Goal: Task Accomplishment & Management: Manage account settings

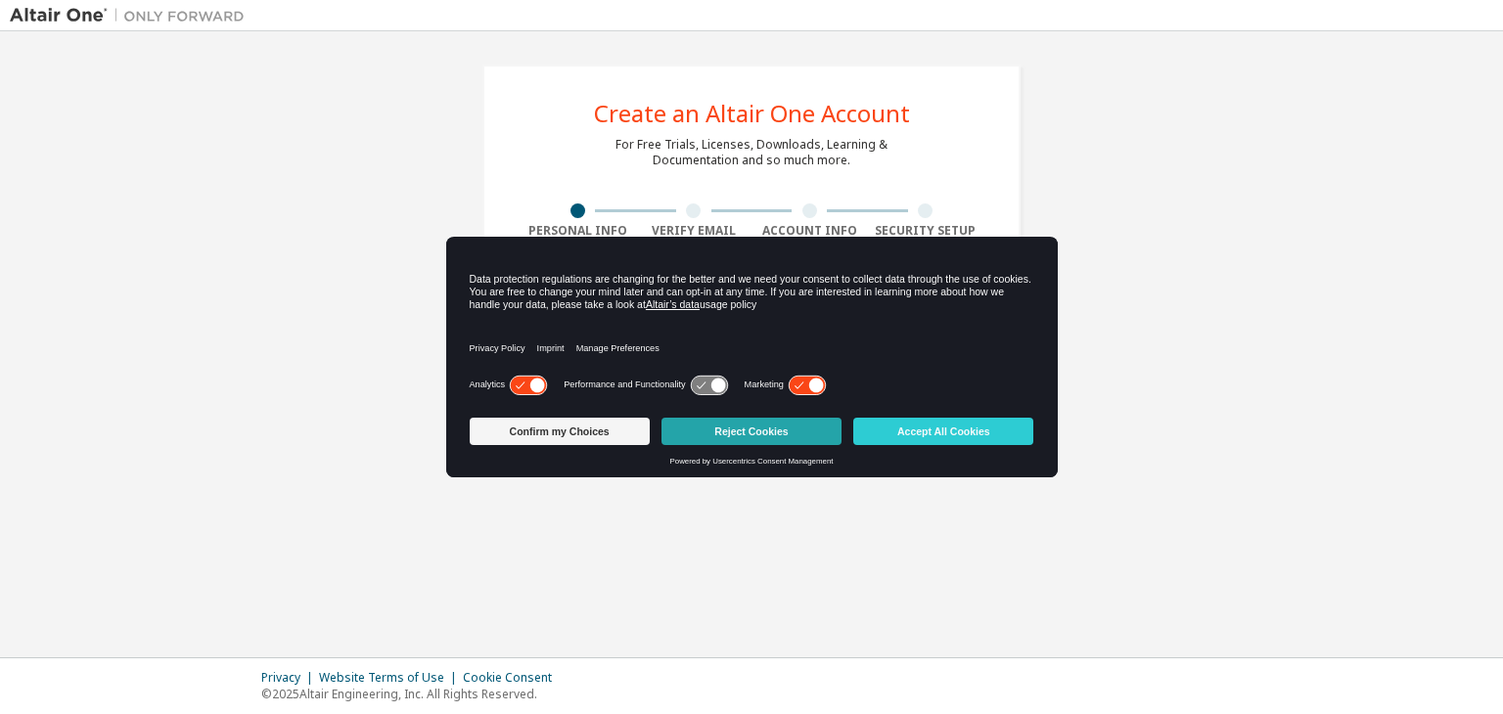
click at [776, 428] on button "Reject Cookies" at bounding box center [751, 431] width 180 height 27
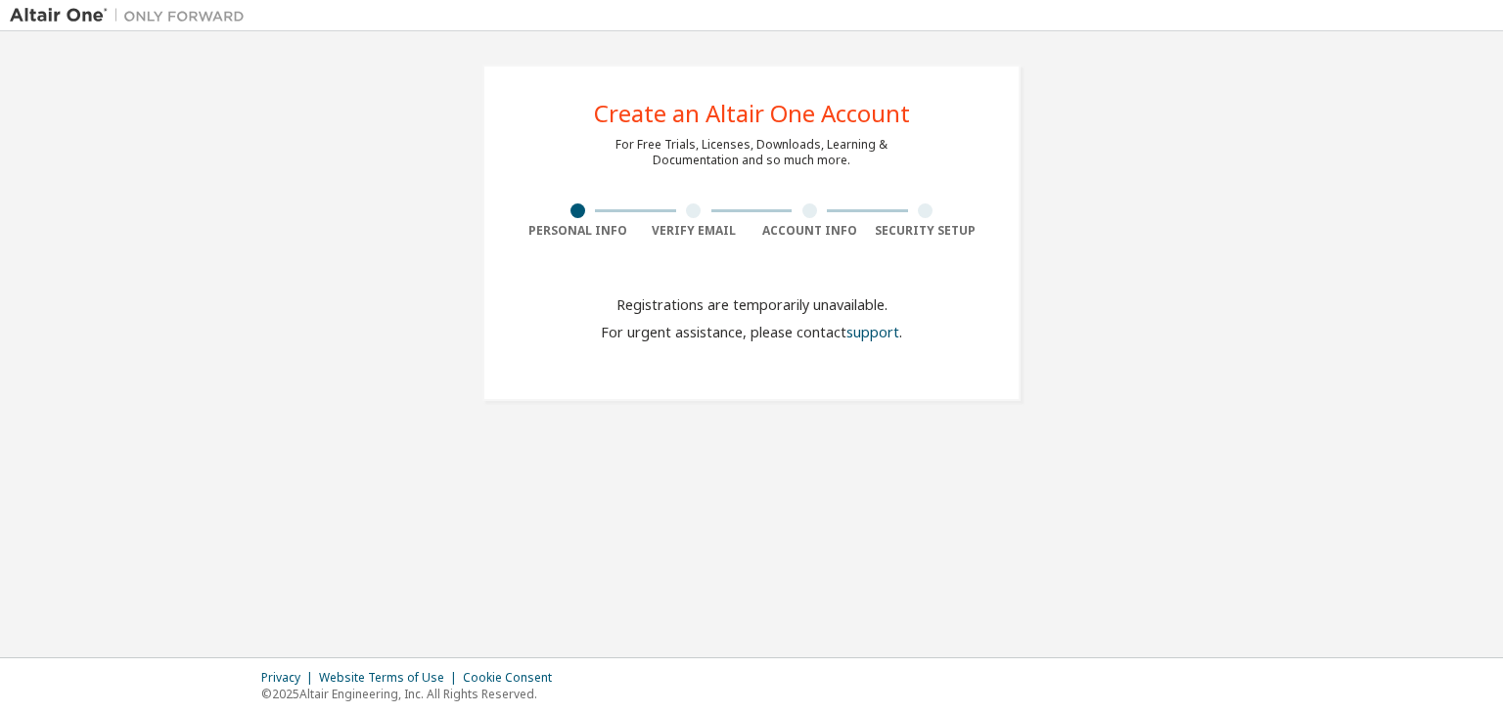
click at [572, 202] on div "Create an Altair One Account For Free Trials, Licenses, Downloads, Learning & D…" at bounding box center [751, 233] width 538 height 337
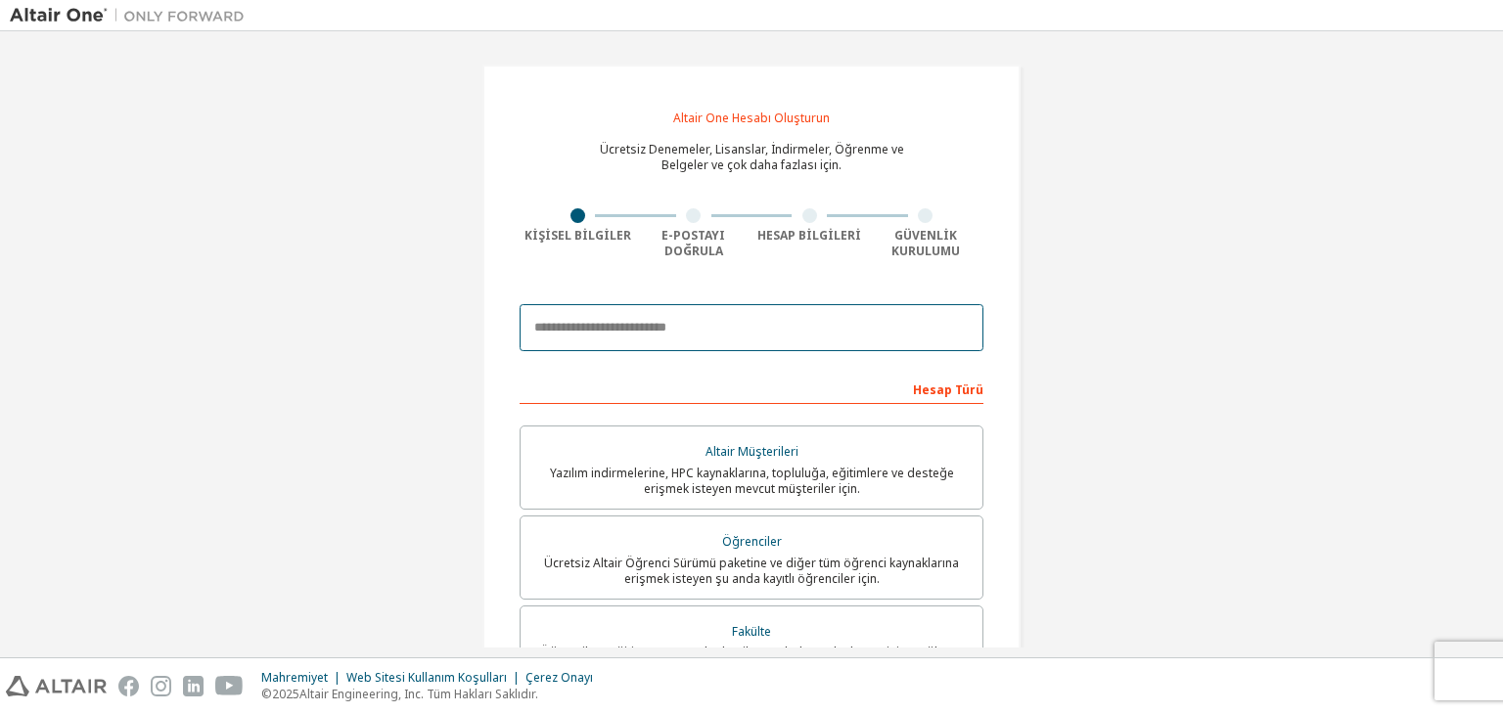
click at [749, 330] on input "email" at bounding box center [751, 327] width 464 height 47
type input "**********"
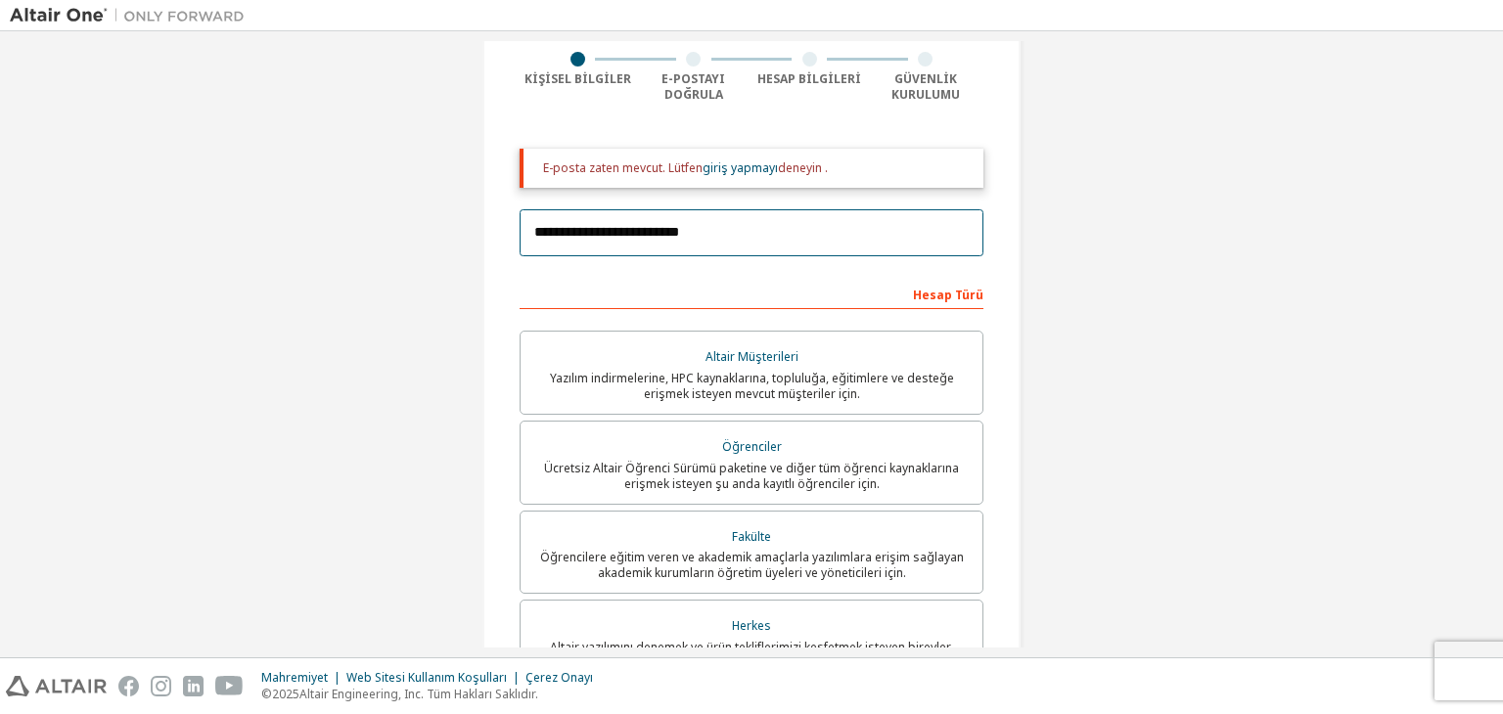
scroll to position [196, 0]
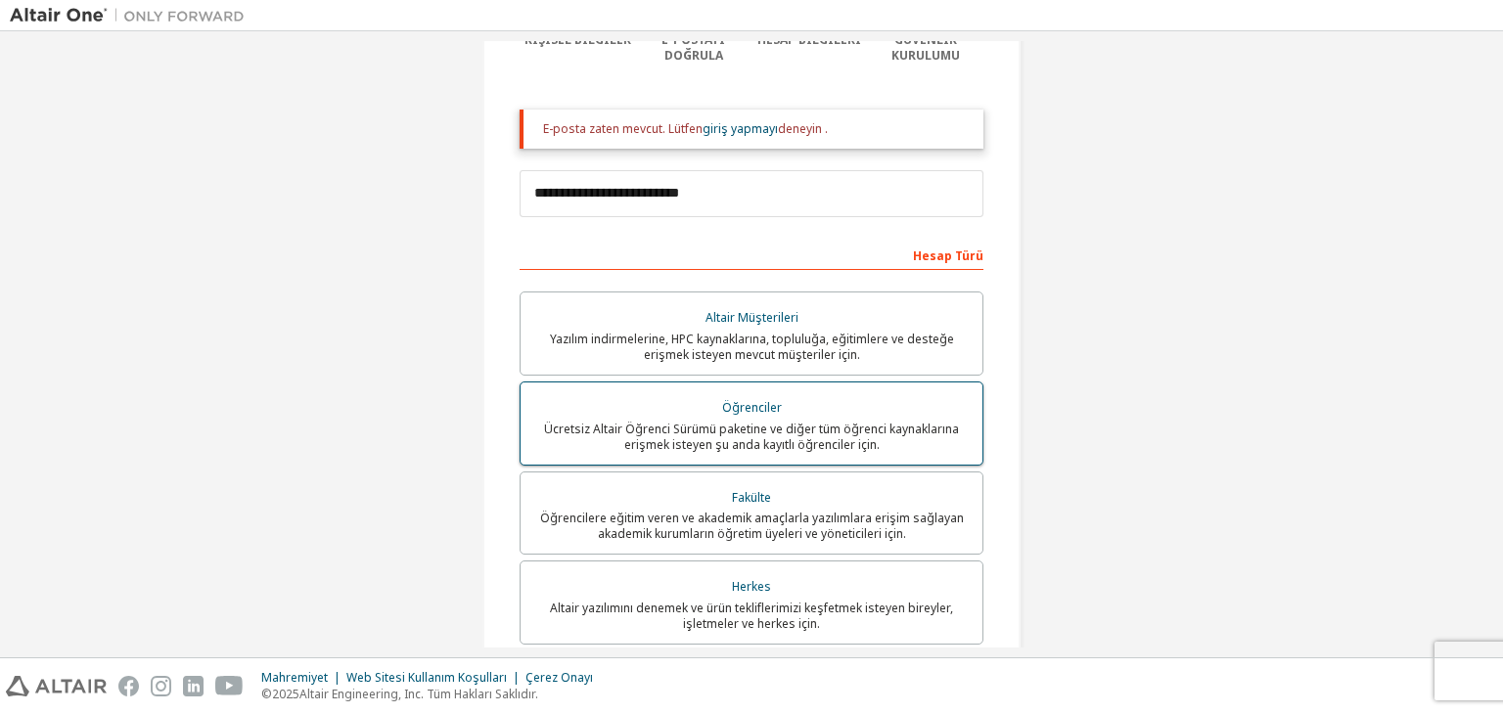
click at [846, 413] on div "Öğrenciler" at bounding box center [751, 407] width 438 height 27
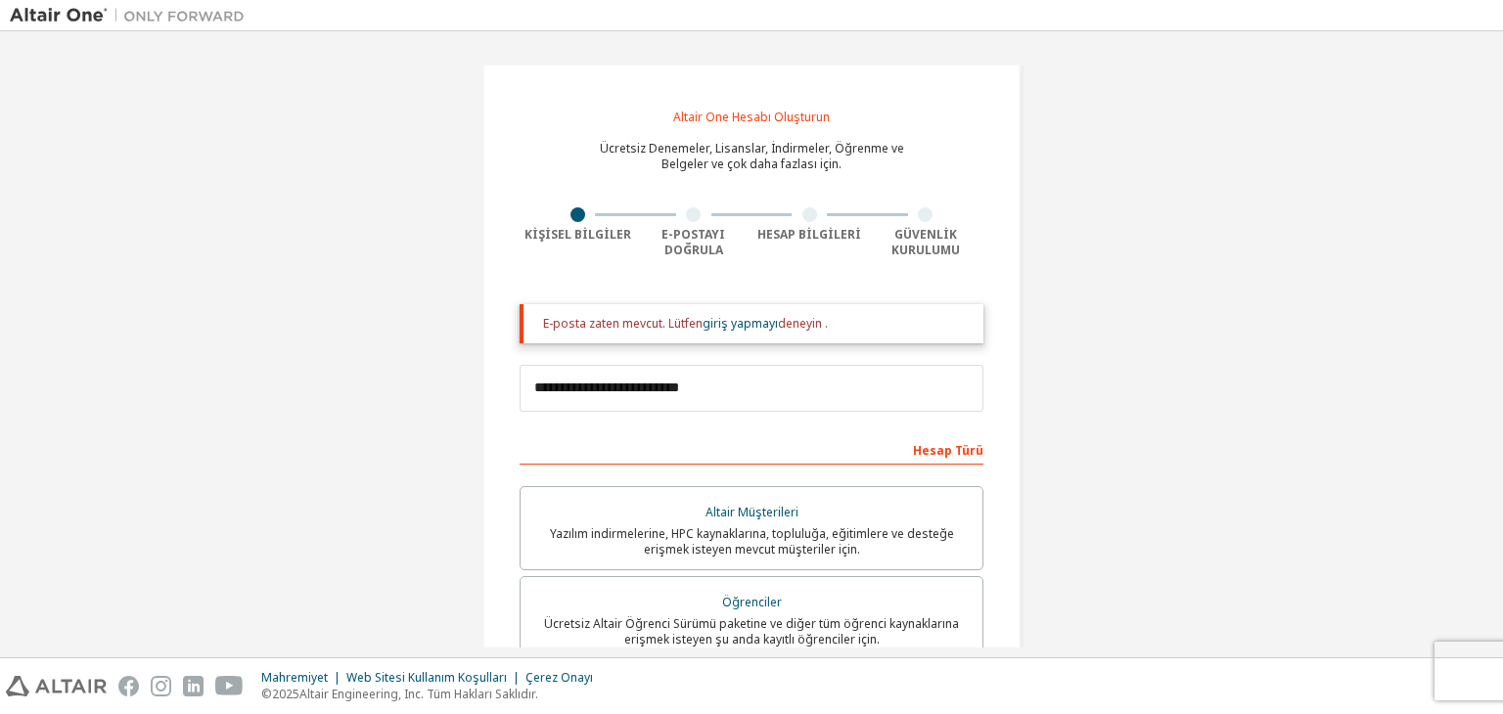
scroll to position [0, 0]
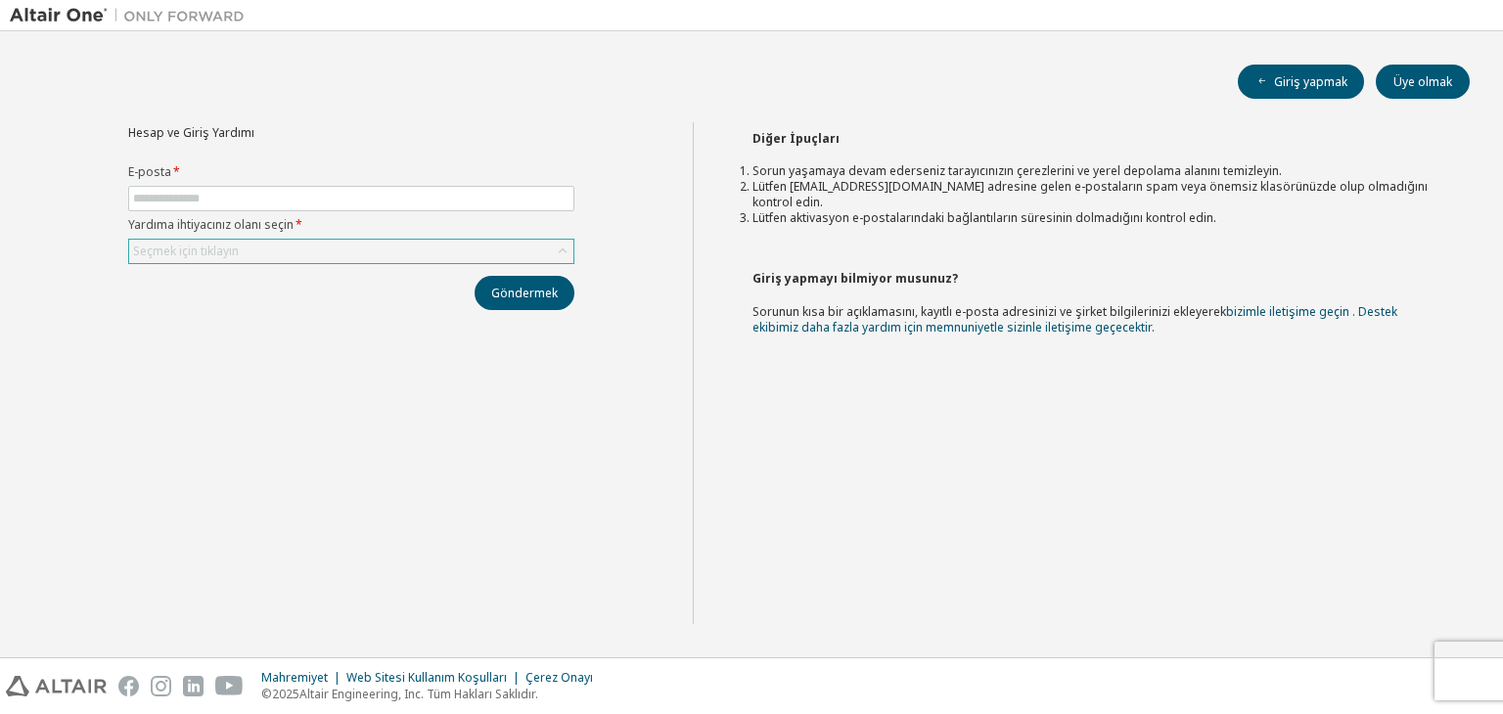
click at [267, 253] on div "Seçmek için tıklayın" at bounding box center [351, 251] width 444 height 23
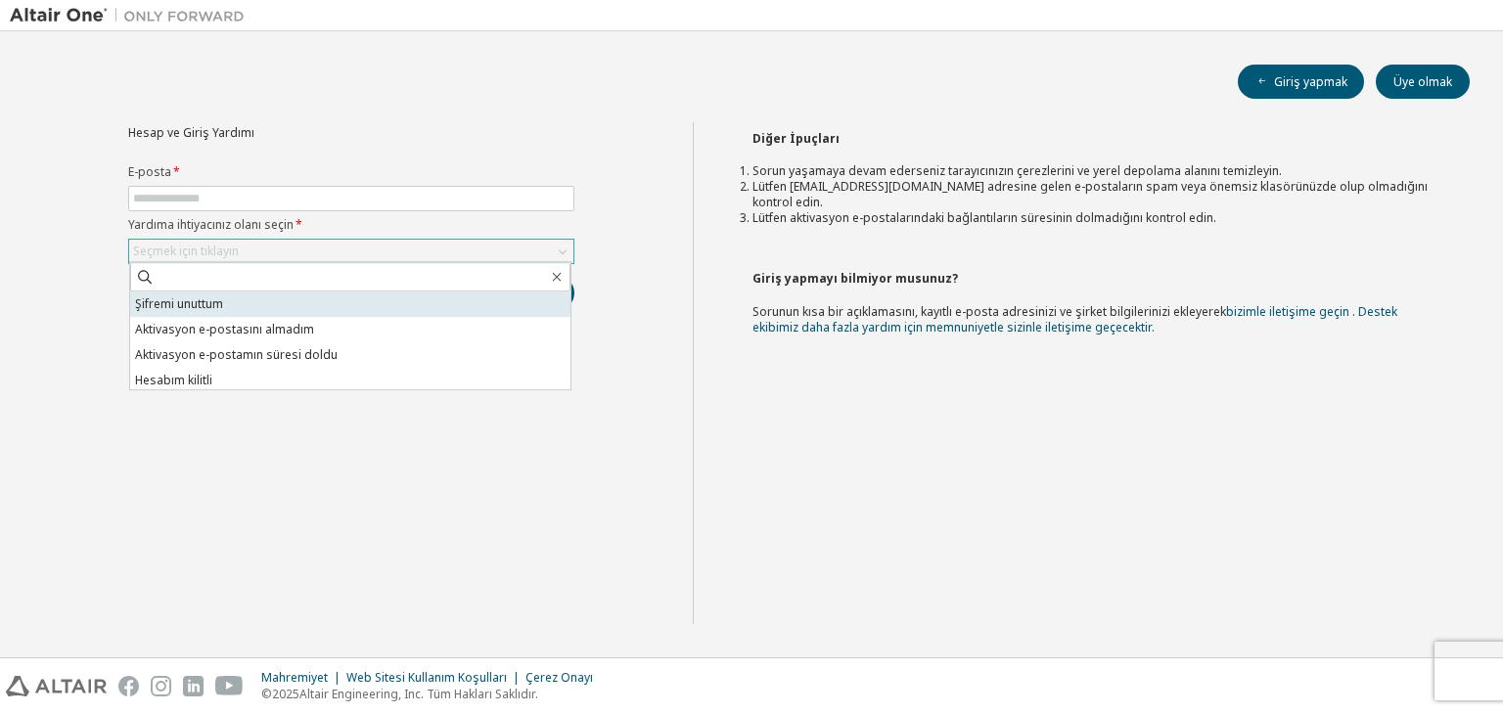
click at [233, 310] on li "Şifremi unuttum" at bounding box center [350, 304] width 440 height 25
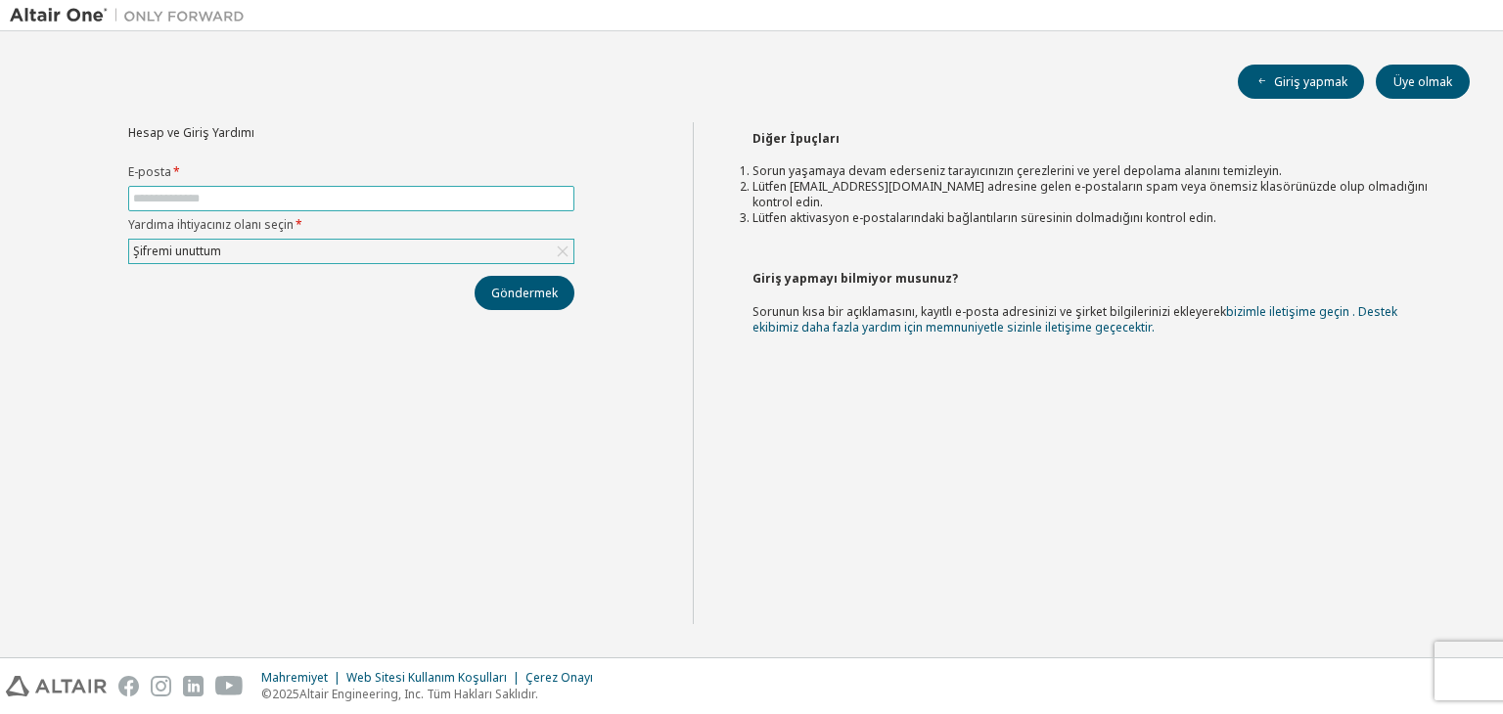
click at [278, 191] on input "text" at bounding box center [351, 199] width 436 height 16
type input "**********"
click at [505, 290] on font "Göndermek" at bounding box center [524, 293] width 67 height 17
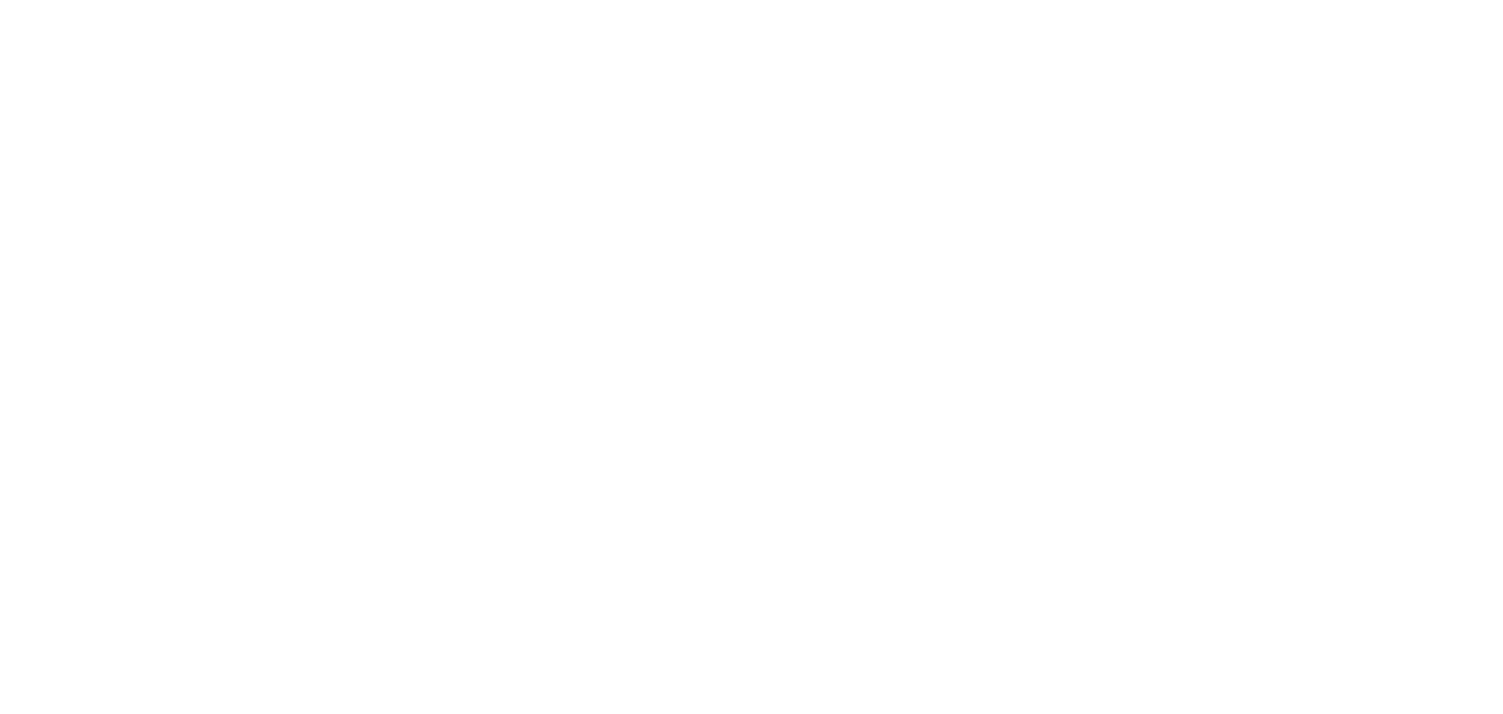
click at [507, 322] on div at bounding box center [751, 357] width 1503 height 714
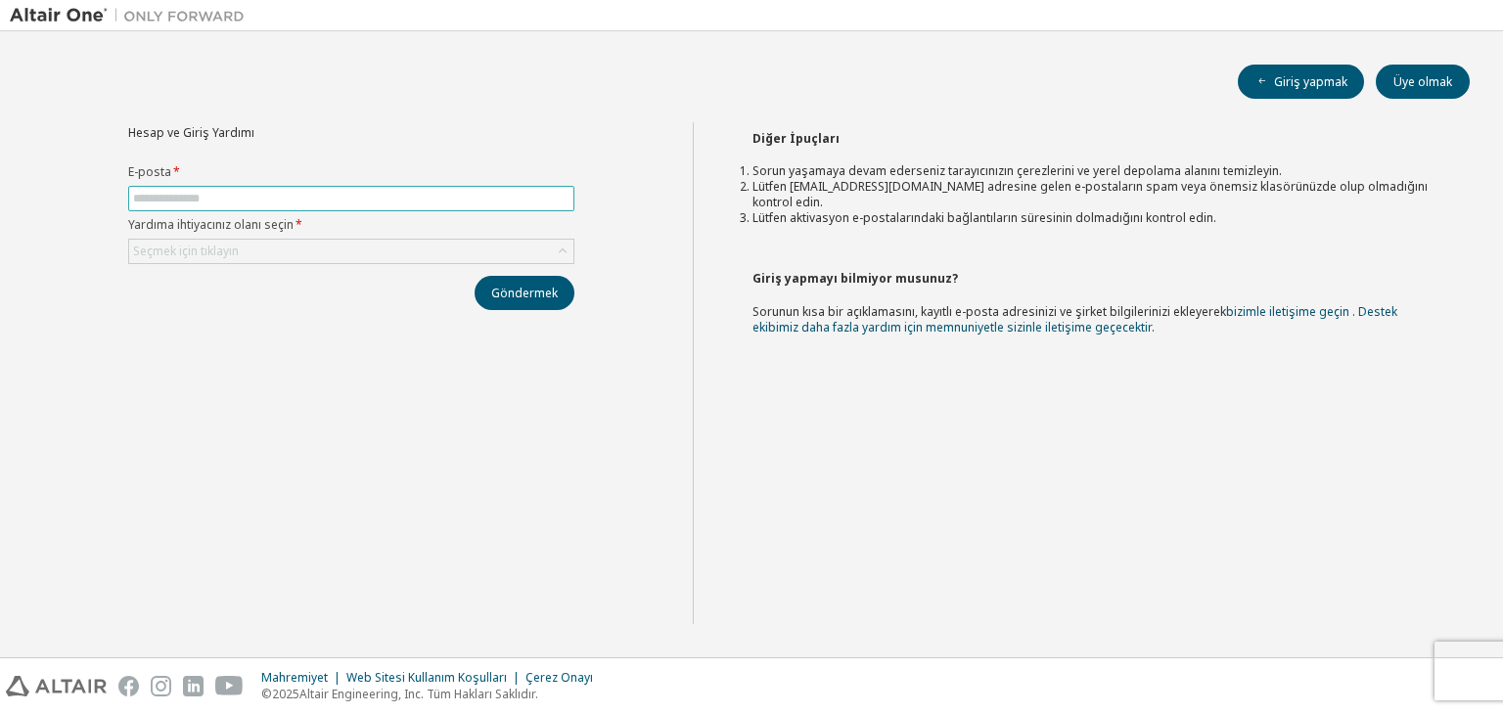
click at [379, 204] on span at bounding box center [351, 198] width 446 height 25
click at [359, 201] on input "text" at bounding box center [351, 199] width 436 height 16
type input "**********"
click at [295, 254] on div "Seçmek için tıklayın" at bounding box center [351, 251] width 444 height 23
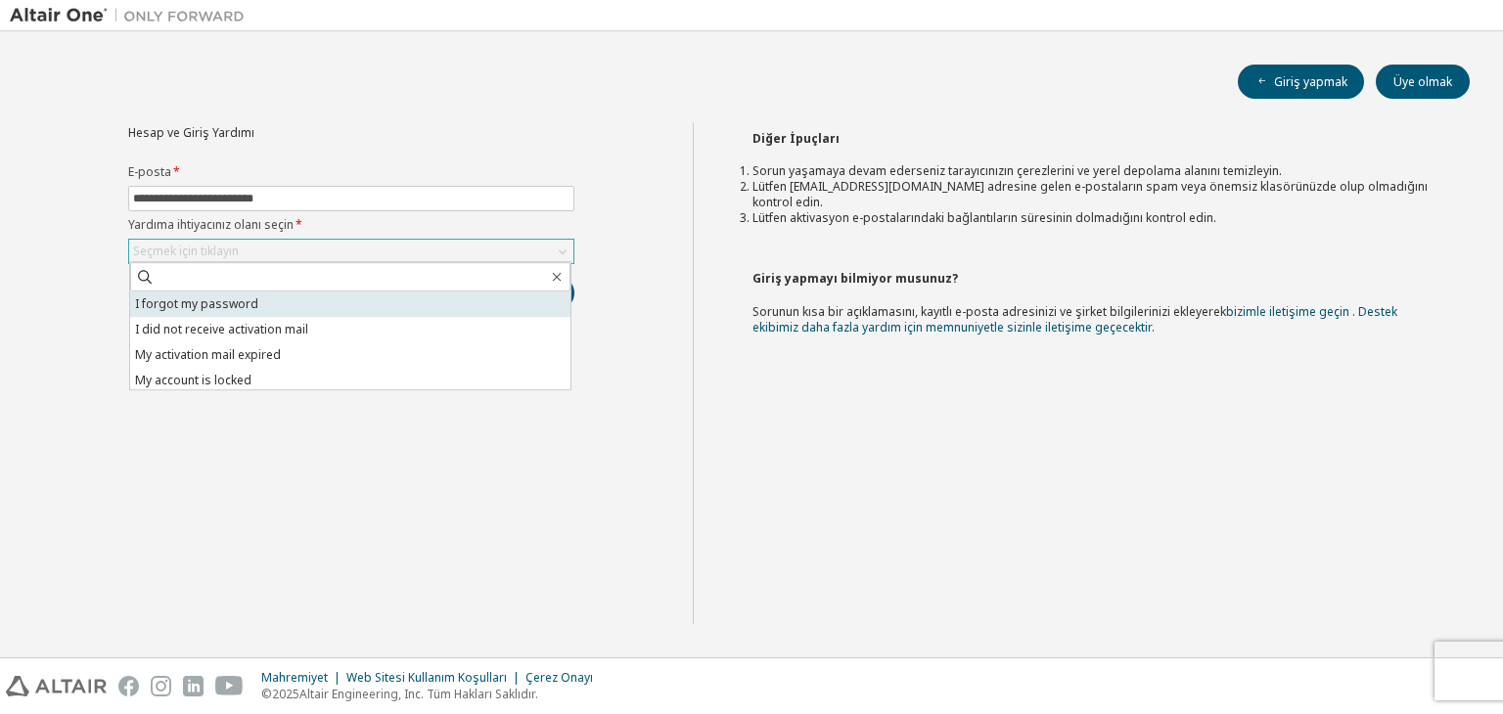
click at [243, 306] on li "I forgot my password" at bounding box center [350, 304] width 440 height 25
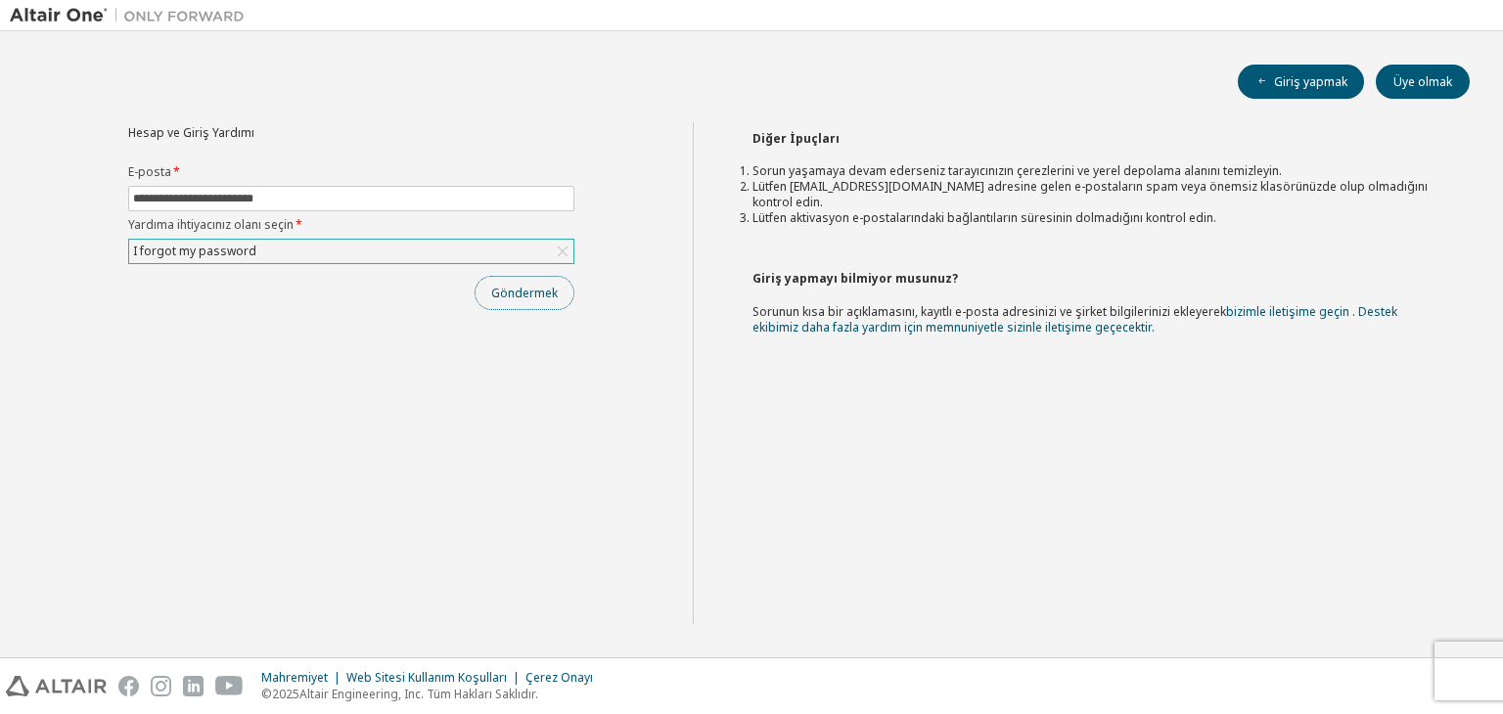
click at [531, 304] on button "Göndermek" at bounding box center [524, 293] width 100 height 34
click at [446, 201] on input "text" at bounding box center [351, 199] width 436 height 16
type input "**********"
click at [332, 249] on div "Seçmek için tıklayın" at bounding box center [351, 251] width 444 height 23
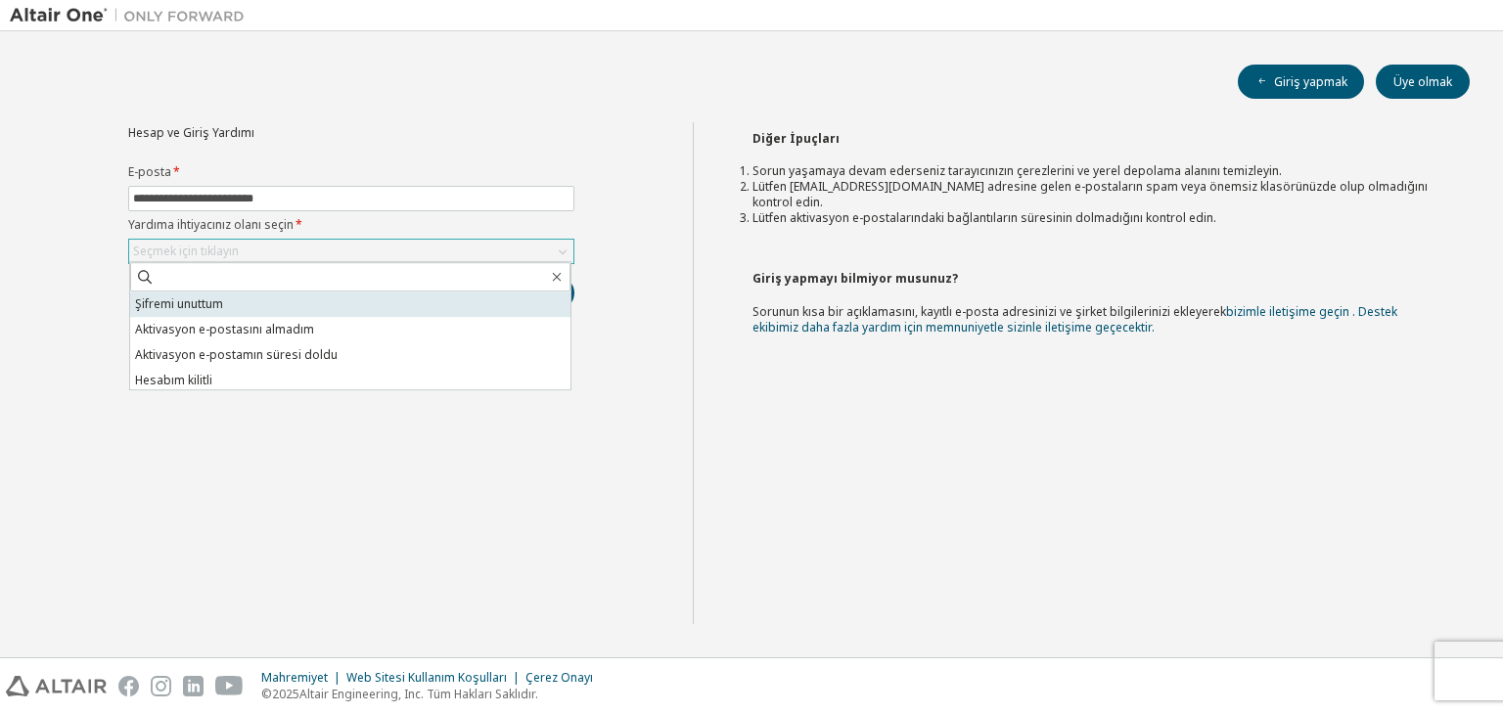
click at [276, 306] on li "Şifremi unuttum" at bounding box center [350, 304] width 440 height 25
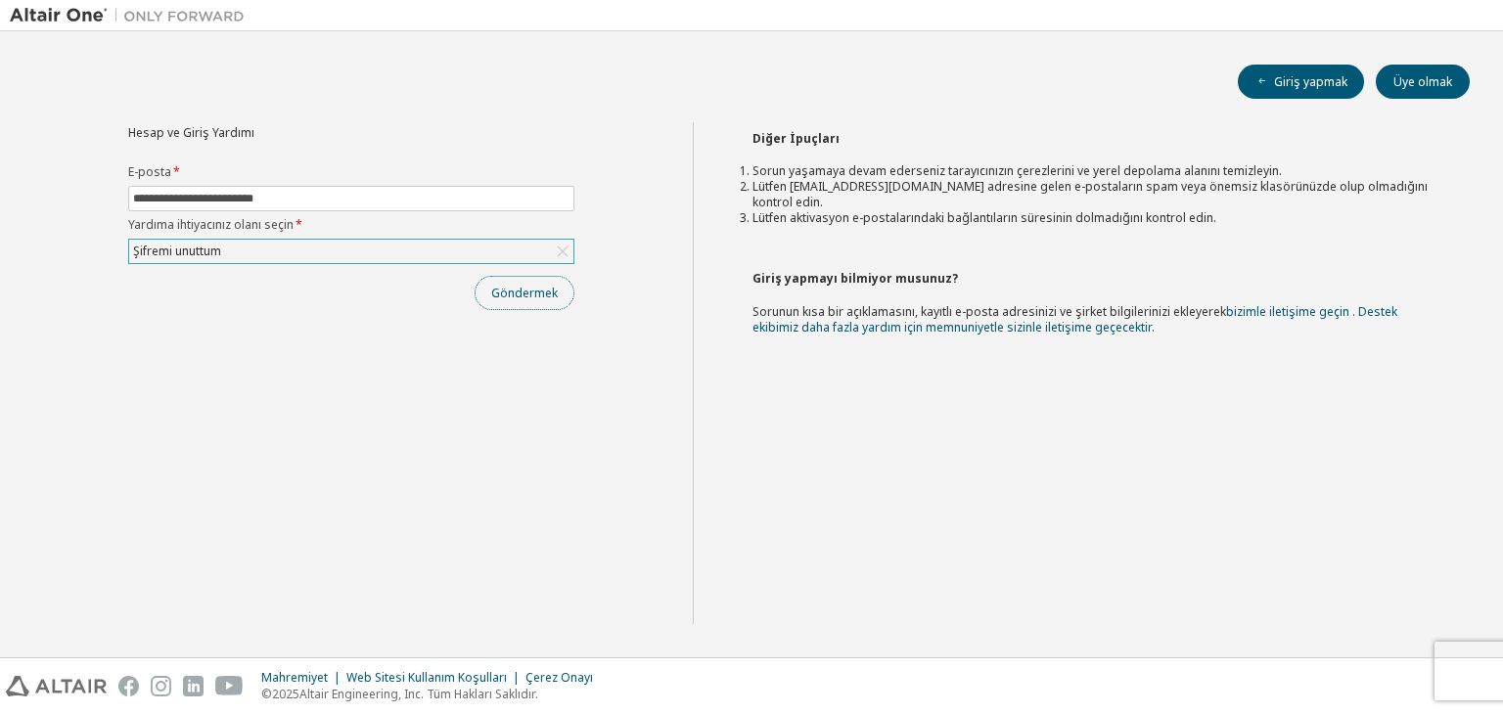
click at [520, 296] on font "Göndermek" at bounding box center [524, 293] width 67 height 17
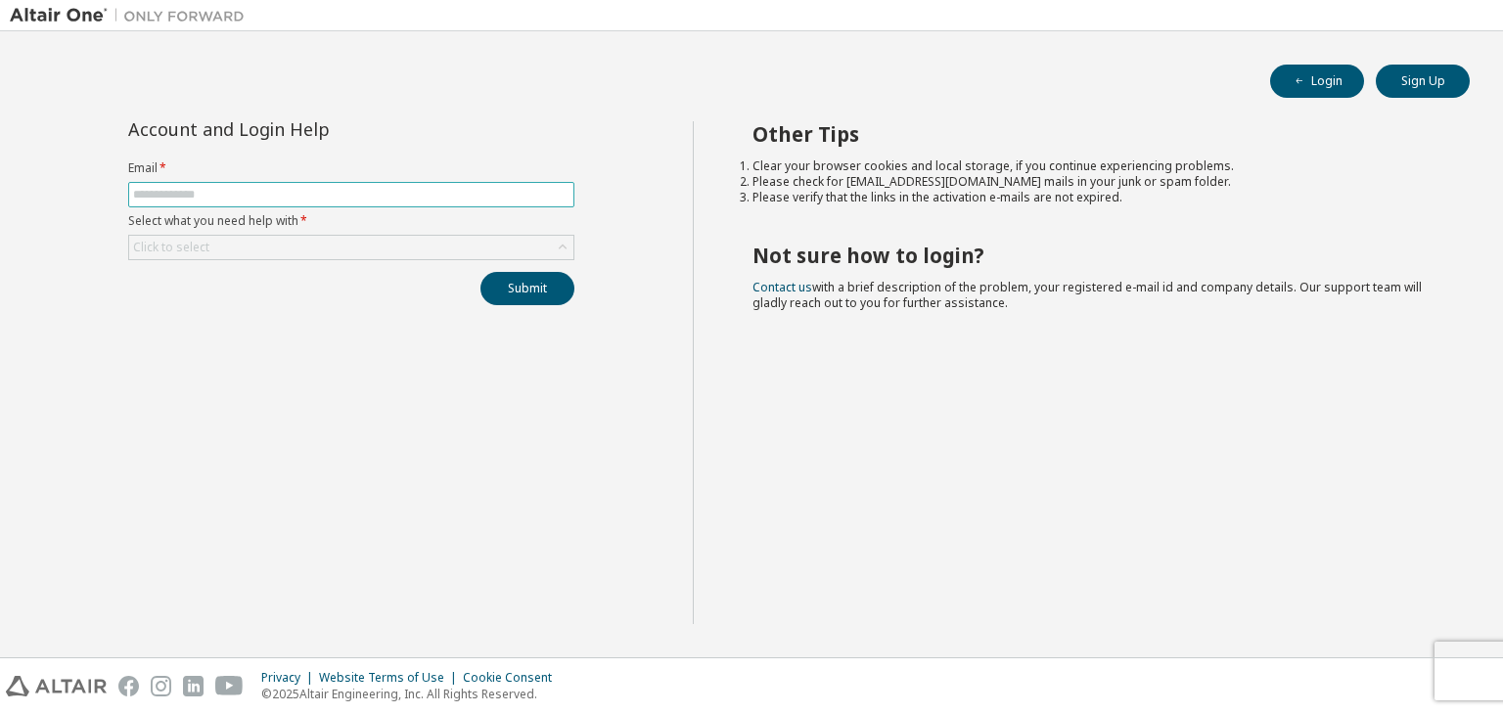
click at [244, 192] on input "text" at bounding box center [351, 195] width 436 height 16
type input "**********"
click at [243, 243] on div "Click to select" at bounding box center [351, 247] width 444 height 23
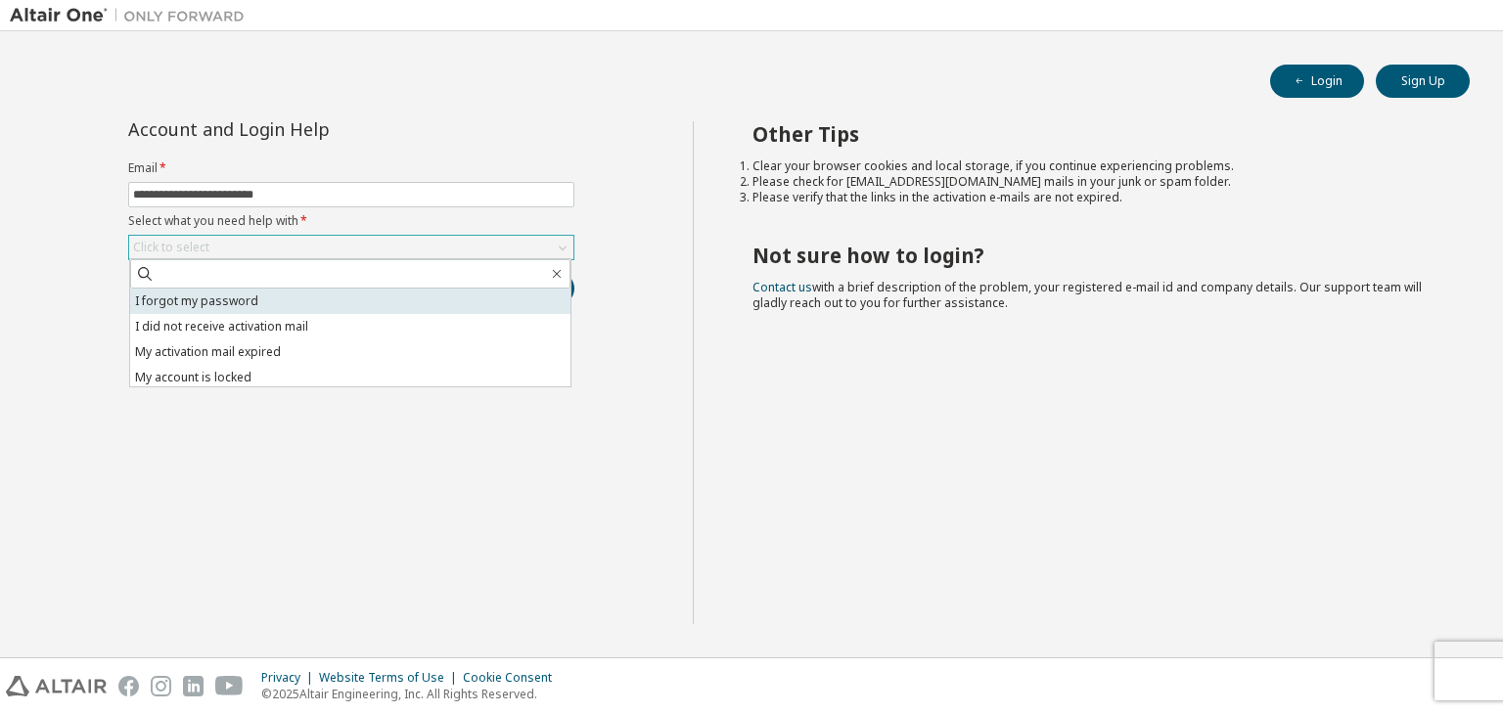
click at [200, 295] on li "I forgot my password" at bounding box center [350, 301] width 440 height 25
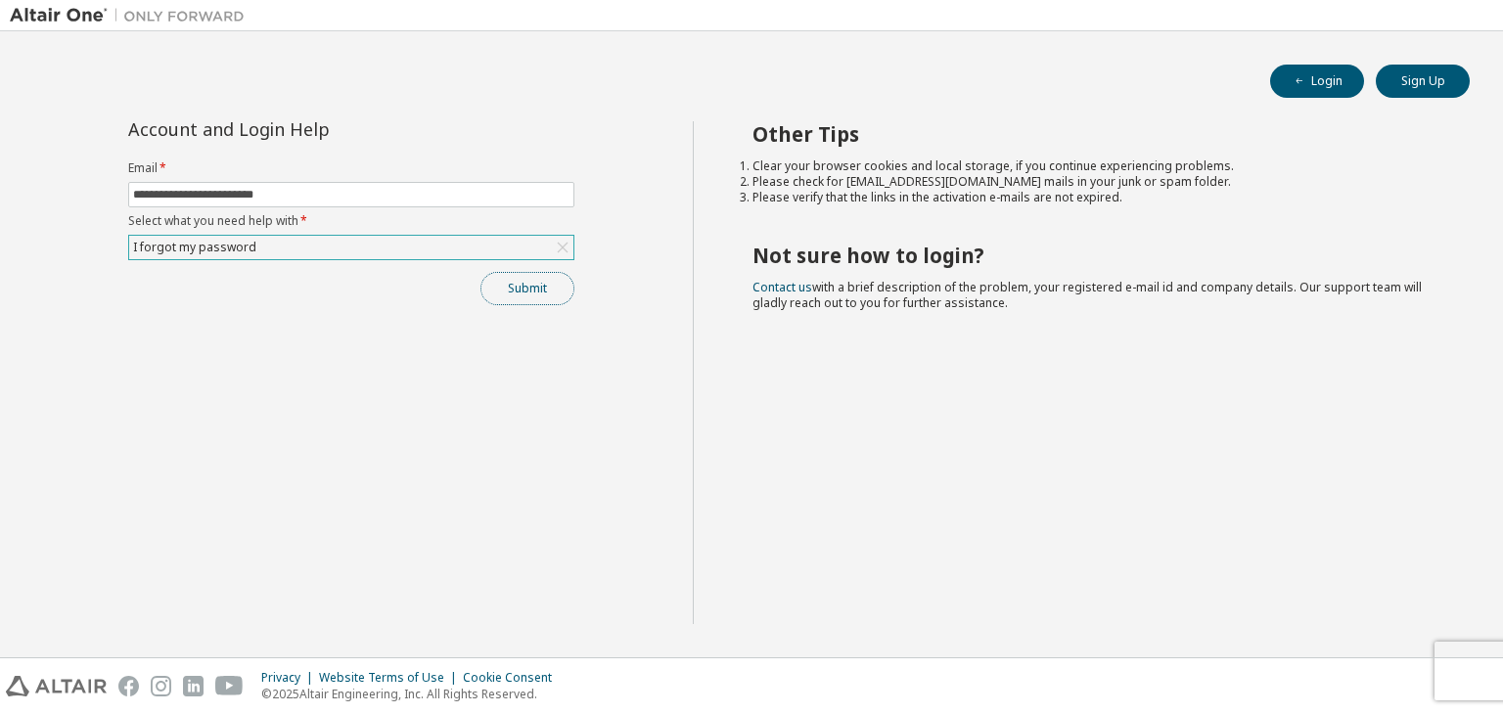
click at [505, 289] on button "Submit" at bounding box center [527, 288] width 94 height 33
click at [532, 274] on button "Submit" at bounding box center [527, 288] width 94 height 33
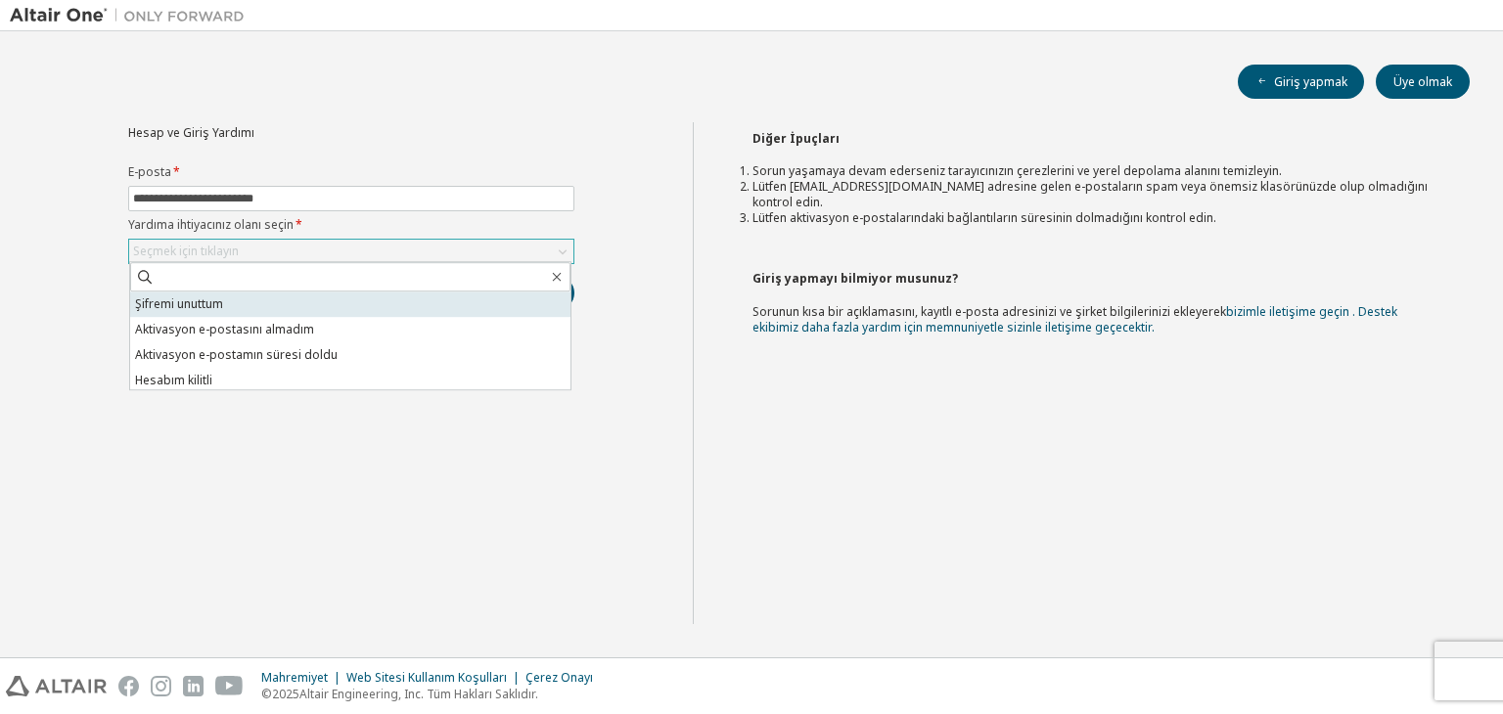
click at [301, 307] on li "Şifremi unuttum" at bounding box center [350, 304] width 440 height 25
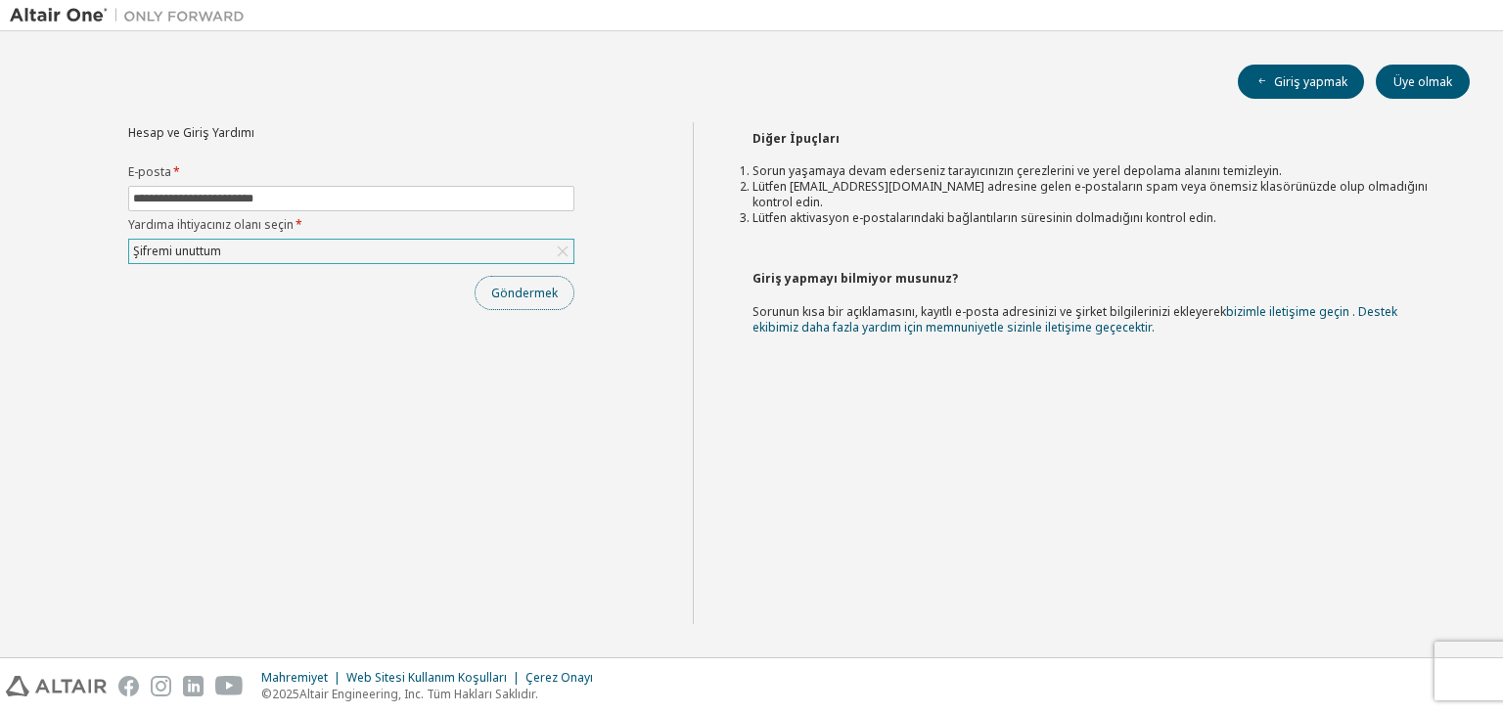
click at [541, 291] on font "Göndermek" at bounding box center [524, 293] width 67 height 17
click at [294, 198] on input "text" at bounding box center [351, 199] width 436 height 16
type input "**********"
click at [274, 248] on div "Seçmek için tıklayın" at bounding box center [351, 251] width 444 height 23
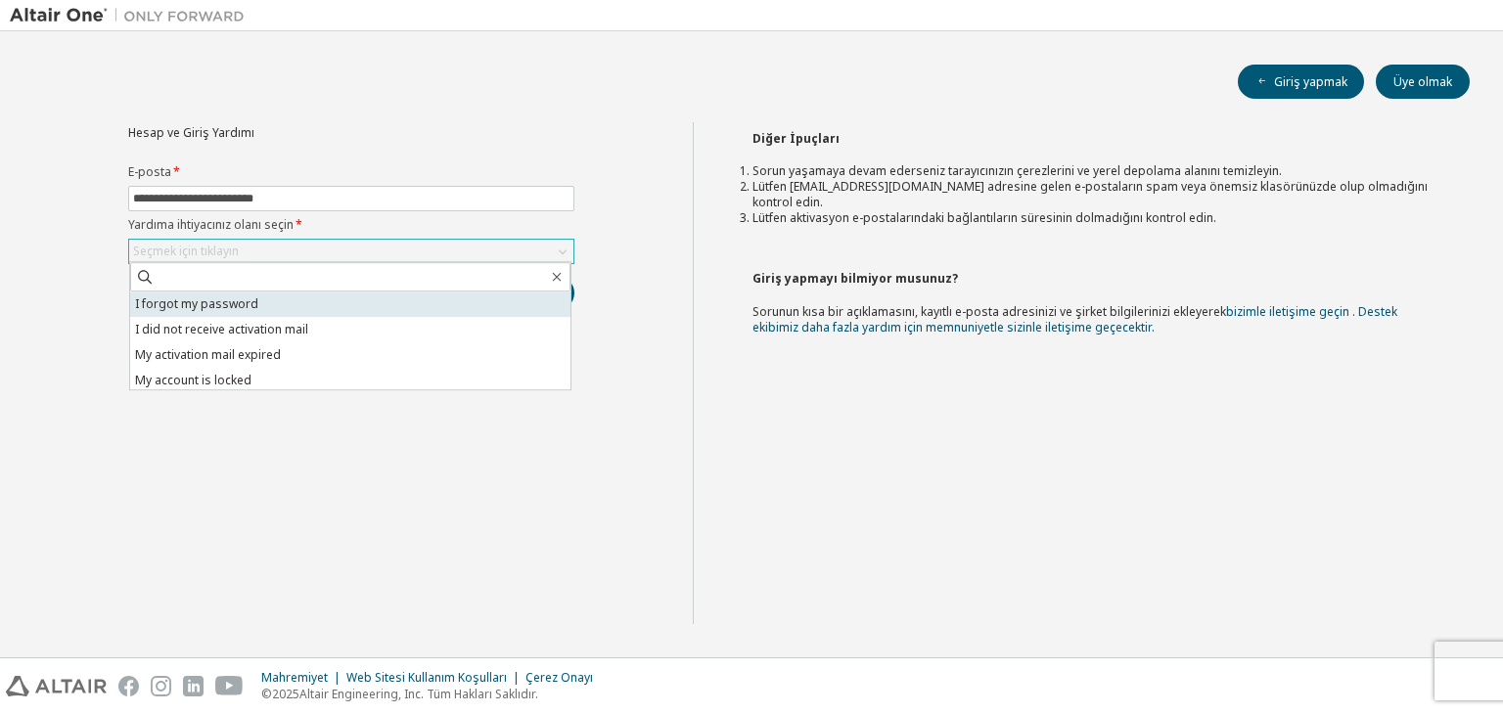
click at [233, 306] on li "I forgot my password" at bounding box center [350, 304] width 440 height 25
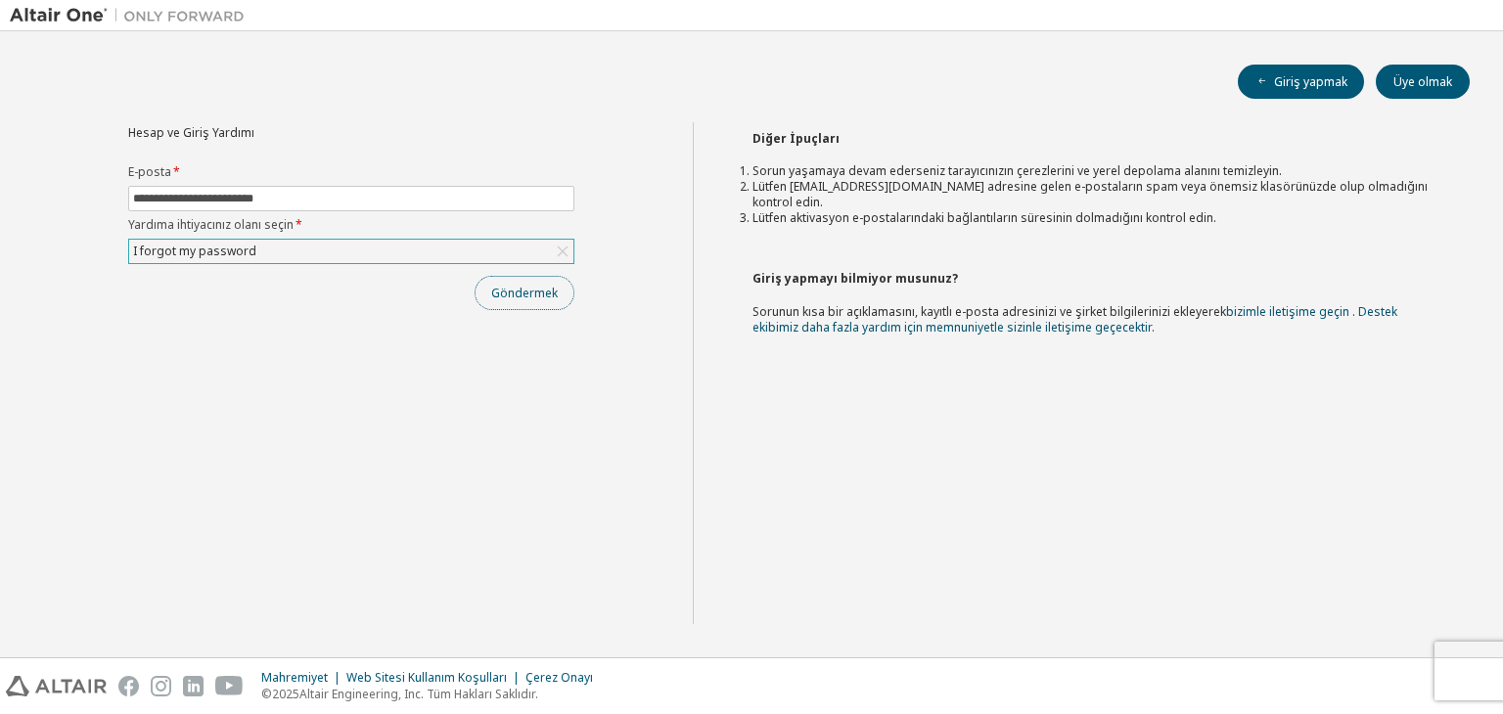
click at [528, 294] on font "Göndermek" at bounding box center [524, 293] width 67 height 17
click at [397, 244] on div "Seçmek için tıklayın" at bounding box center [351, 251] width 444 height 23
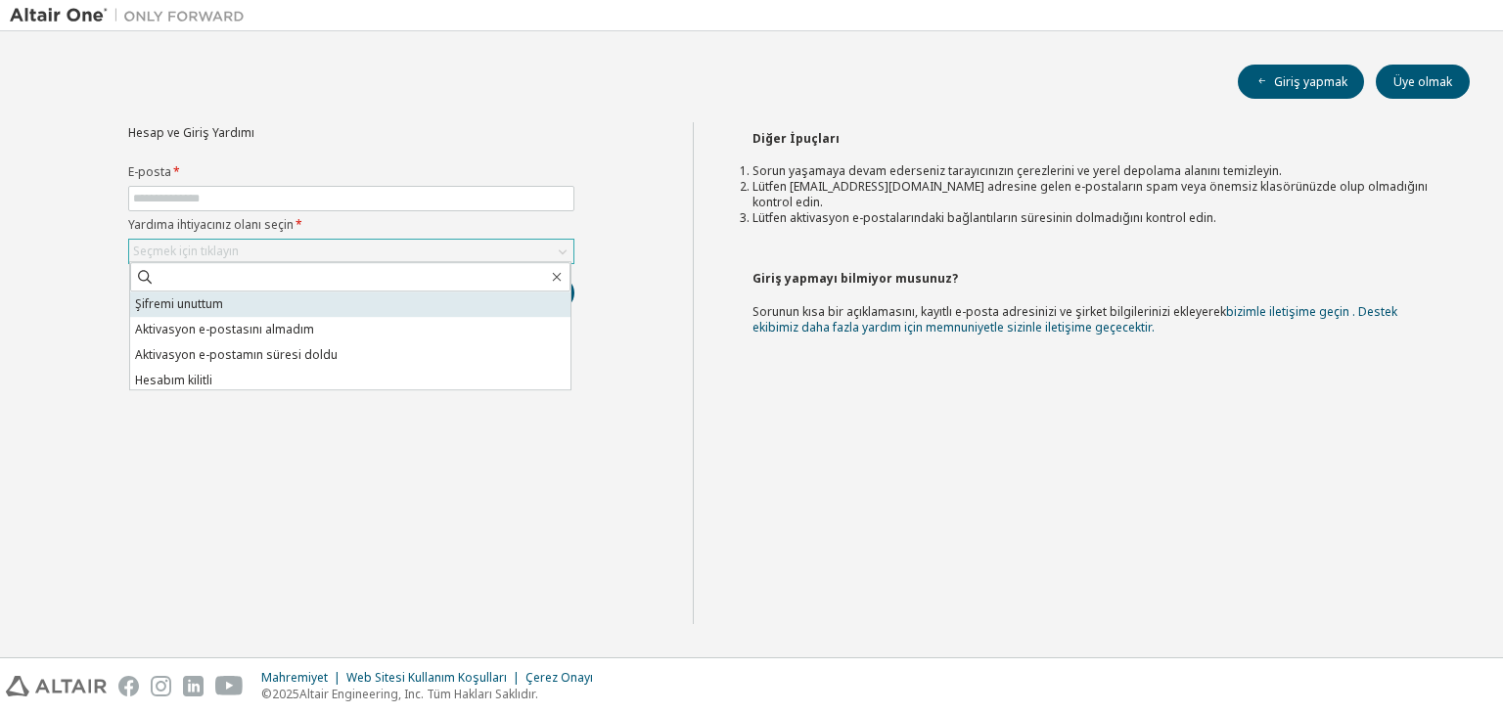
click at [235, 309] on li "Şifremi unuttum" at bounding box center [350, 304] width 440 height 25
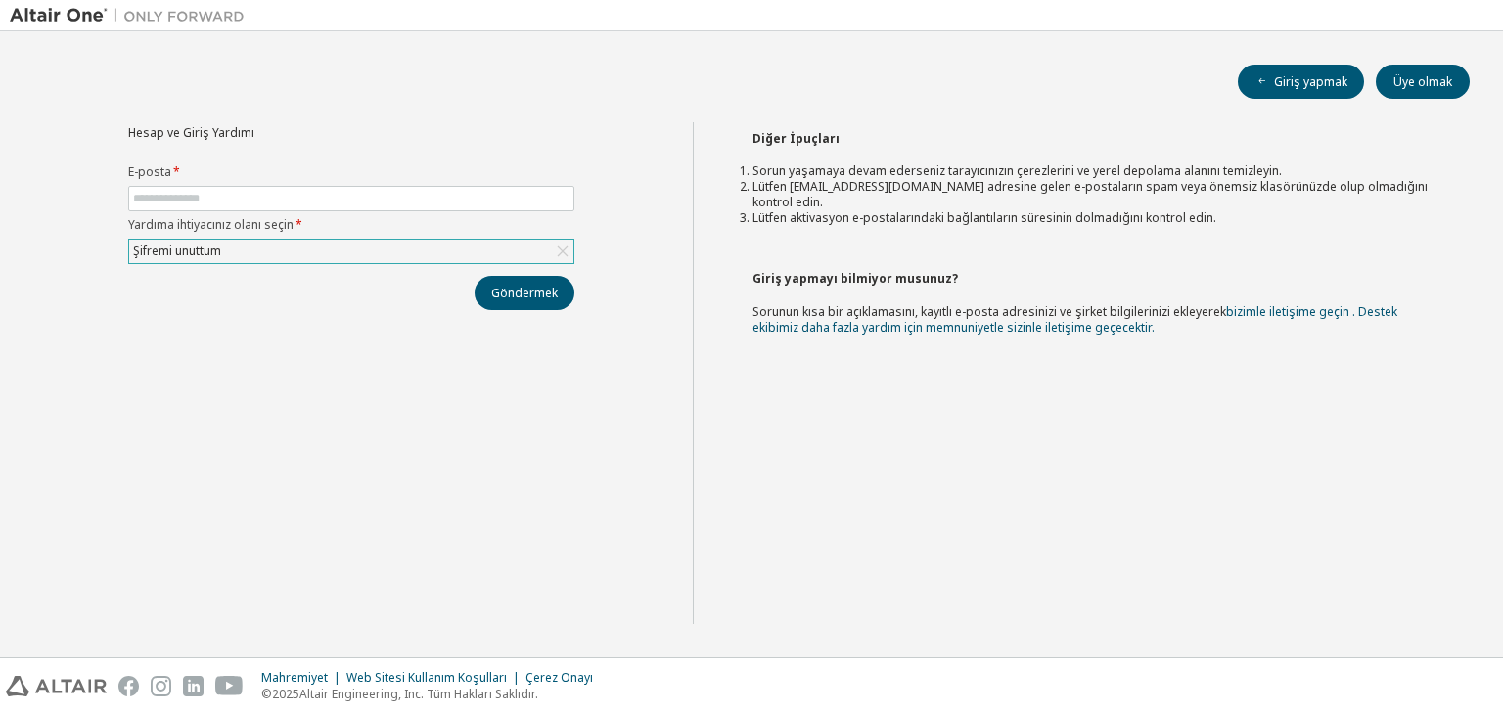
click at [293, 210] on form "E-posta * Yardıma ihtiyacınız olanı seçin * Şifremi unuttum" at bounding box center [351, 214] width 446 height 100
click at [258, 201] on input "text" at bounding box center [351, 199] width 436 height 16
type input "**********"
click at [527, 299] on button "Göndermek" at bounding box center [524, 293] width 100 height 34
